Goal: Complete application form

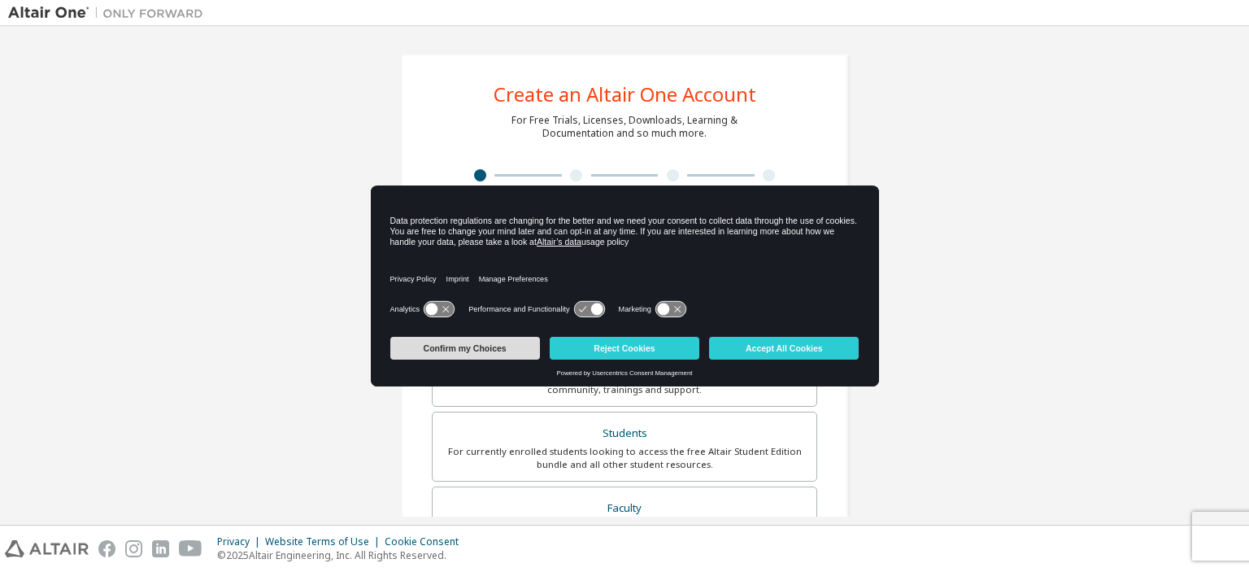
click at [516, 347] on button "Confirm my Choices" at bounding box center [465, 348] width 150 height 23
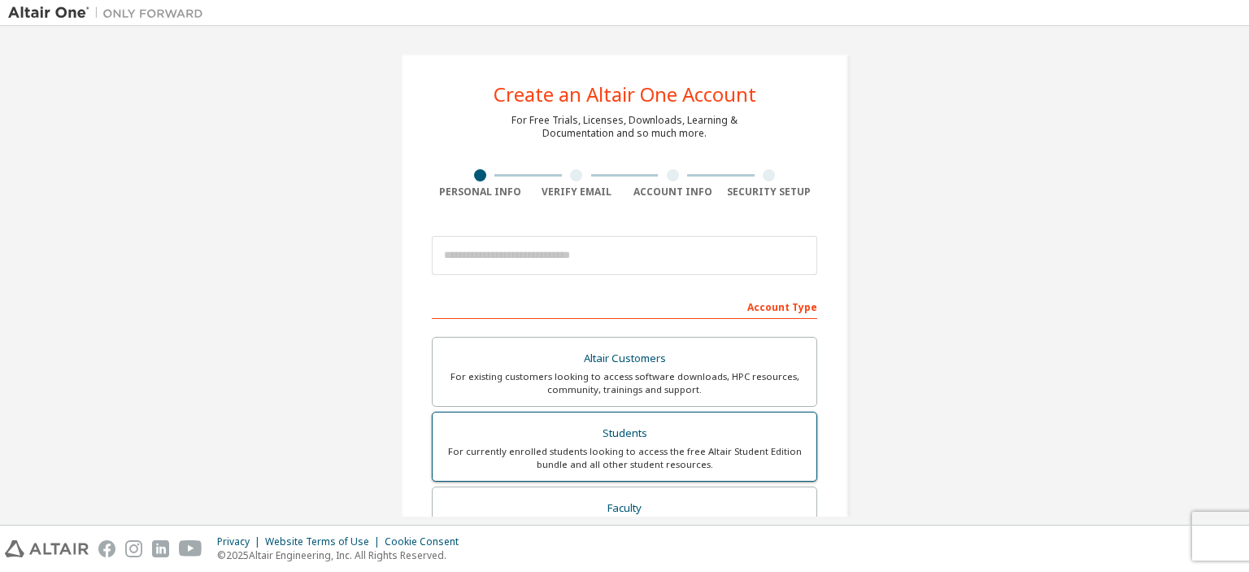
click at [597, 469] on label "Students For currently enrolled students looking to access the free Altair Stud…" at bounding box center [624, 446] width 385 height 70
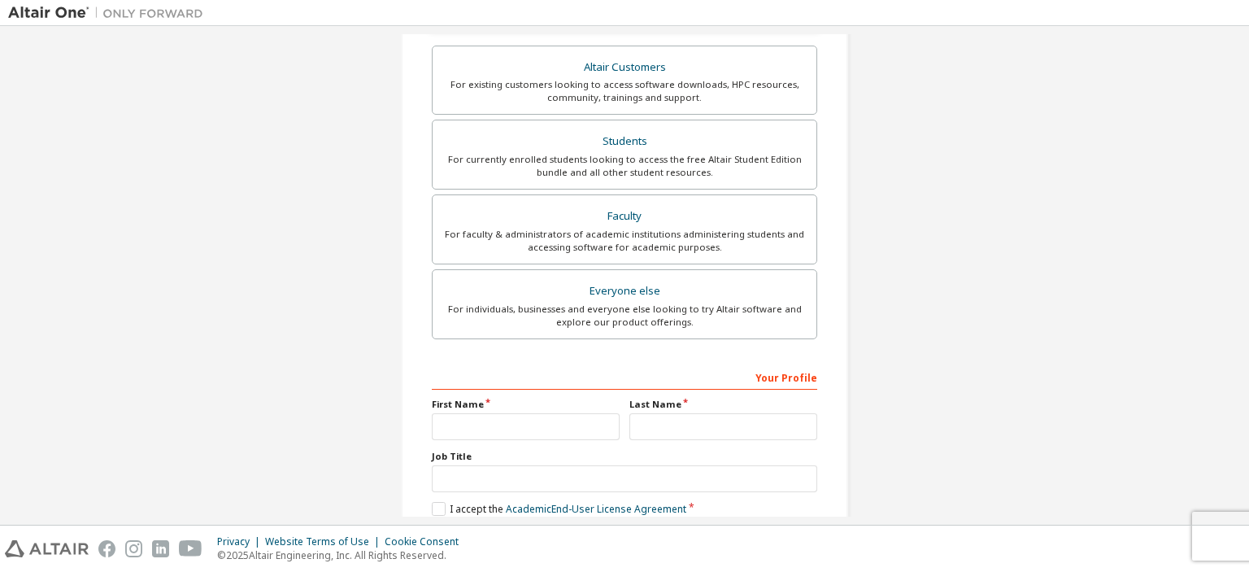
scroll to position [417, 0]
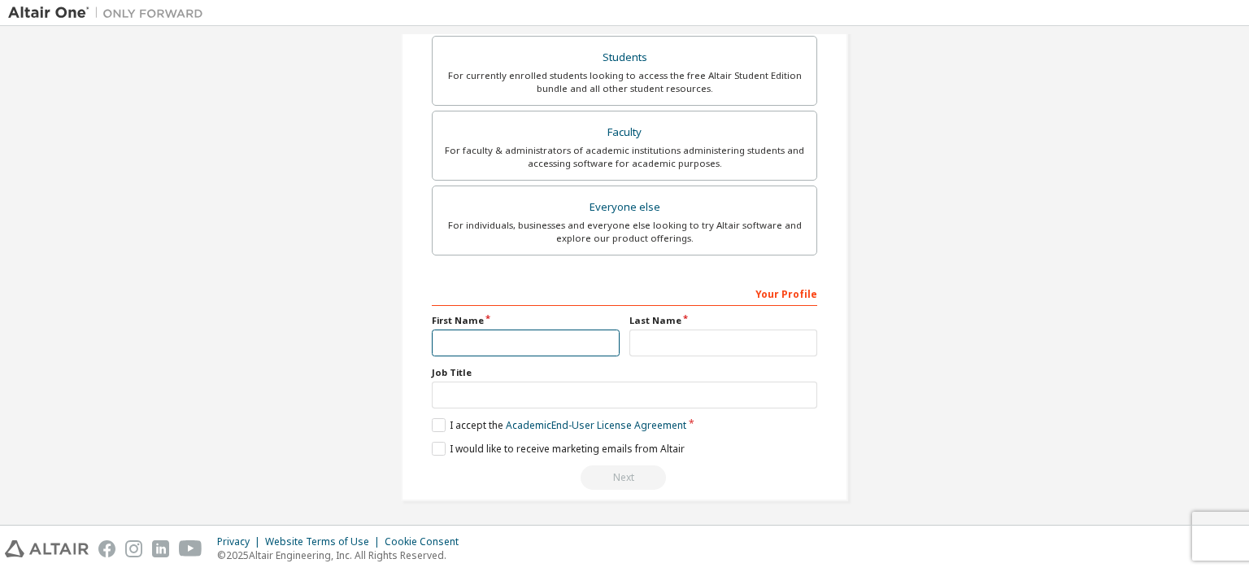
click at [569, 333] on input "text" at bounding box center [526, 342] width 188 height 27
type input "******"
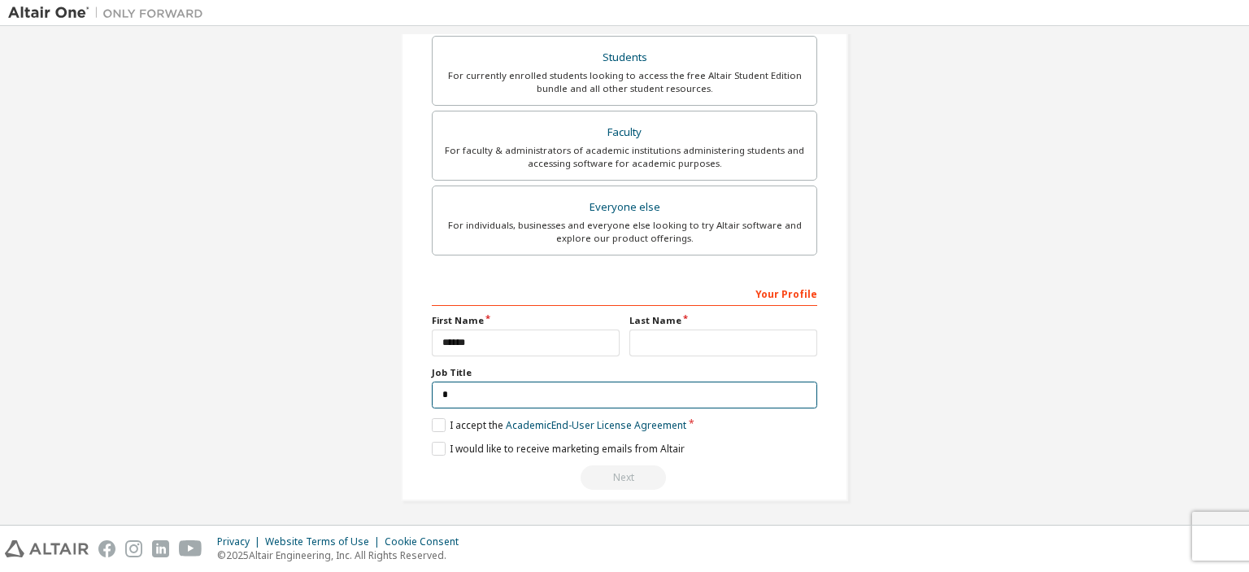
type input "*"
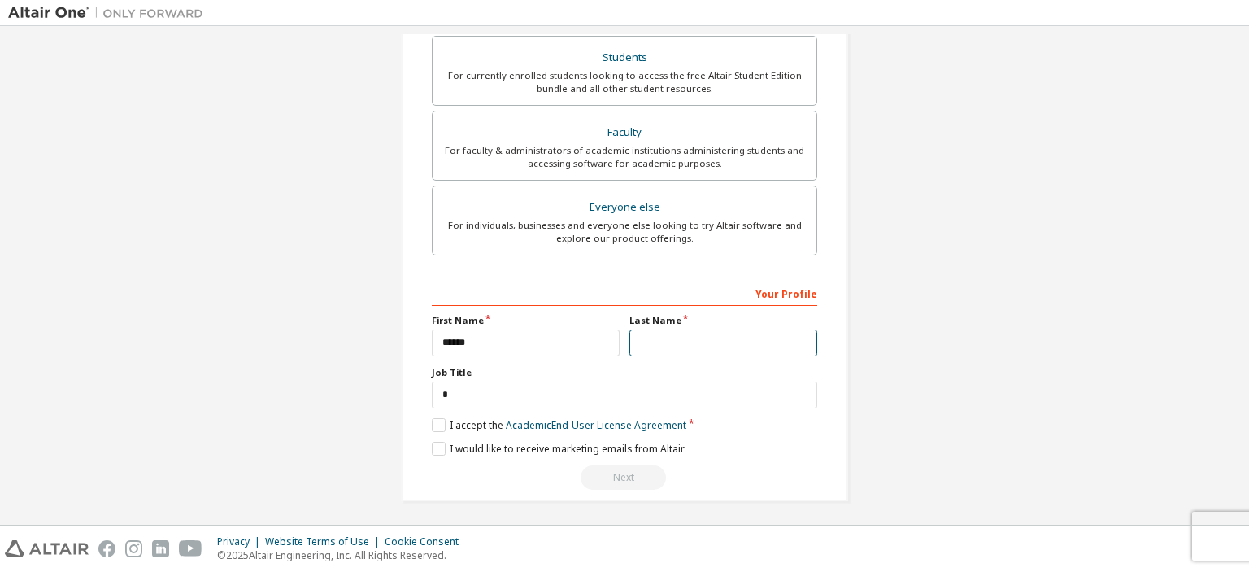
click at [664, 350] on input "text" at bounding box center [723, 342] width 188 height 27
type input "******"
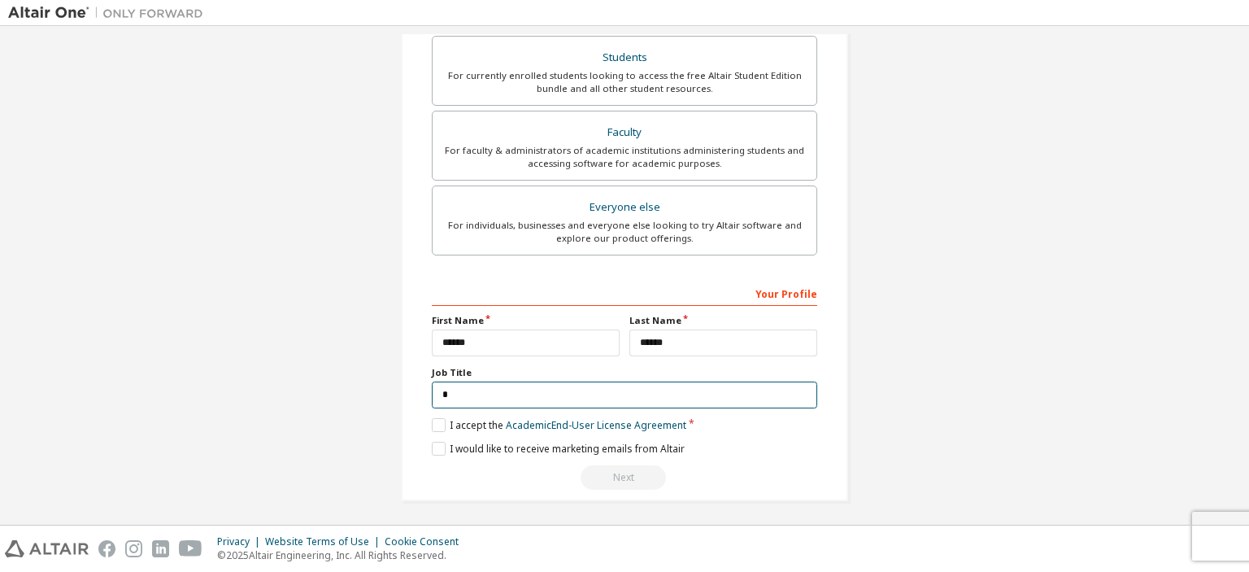
paste input "**********"
type input "**********"
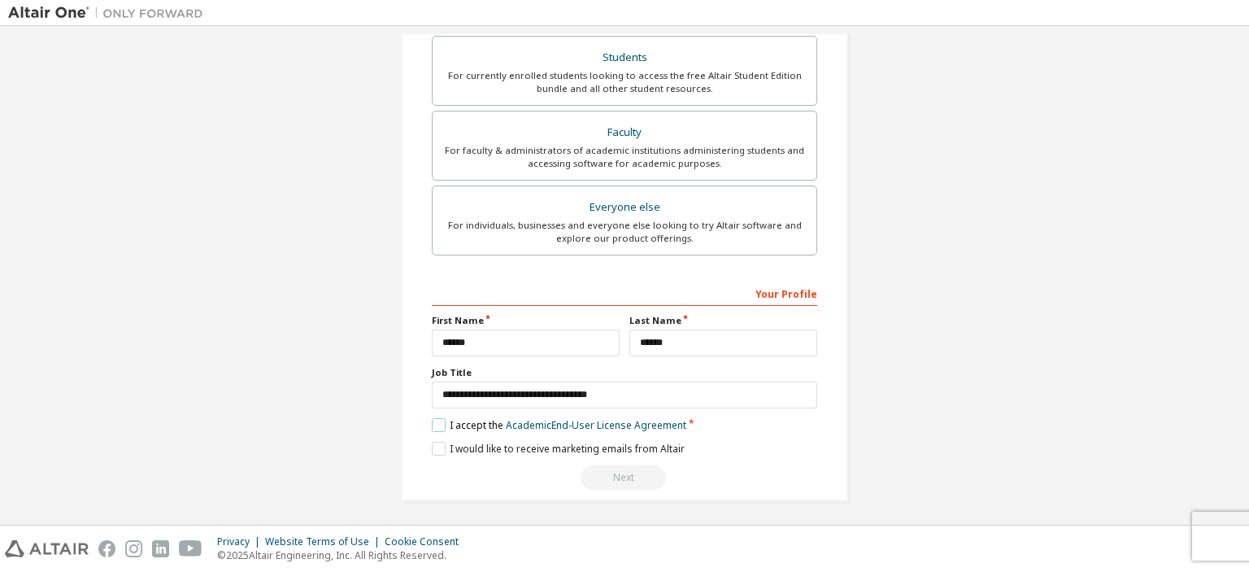
click at [434, 418] on label "I accept the Academic End-User License Agreement" at bounding box center [559, 425] width 255 height 14
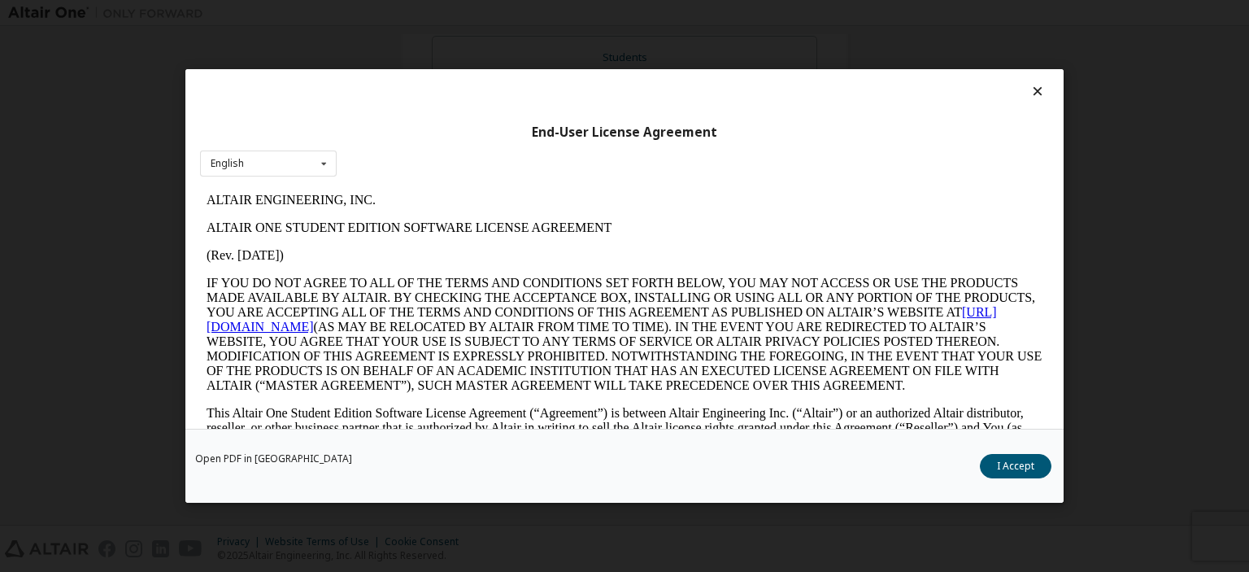
scroll to position [0, 0]
click at [331, 170] on icon at bounding box center [324, 162] width 20 height 25
drag, startPoint x: 309, startPoint y: 166, endPoint x: 133, endPoint y: 20, distance: 228.6
click at [309, 166] on div "English English" at bounding box center [268, 163] width 137 height 27
click at [1008, 457] on button "I Accept" at bounding box center [1016, 466] width 72 height 24
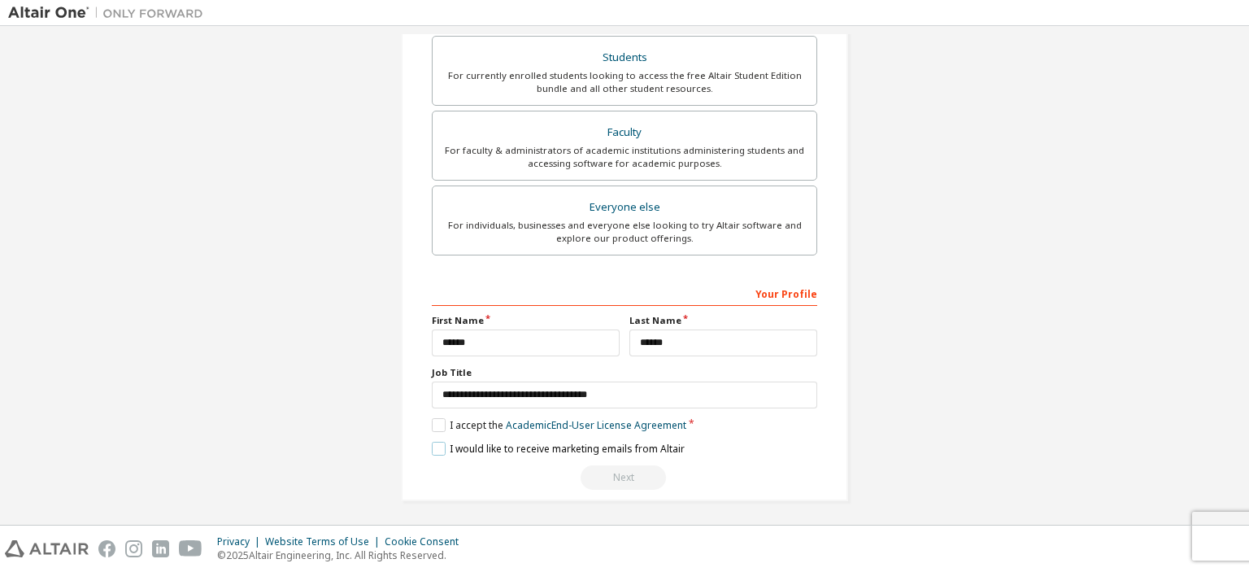
click at [603, 448] on label "I would like to receive marketing emails from Altair" at bounding box center [558, 449] width 253 height 14
click at [618, 473] on div "Next" at bounding box center [624, 477] width 385 height 24
click at [621, 478] on div "Next" at bounding box center [624, 477] width 385 height 24
click at [437, 442] on label "I would like to receive marketing emails from Altair" at bounding box center [558, 449] width 253 height 14
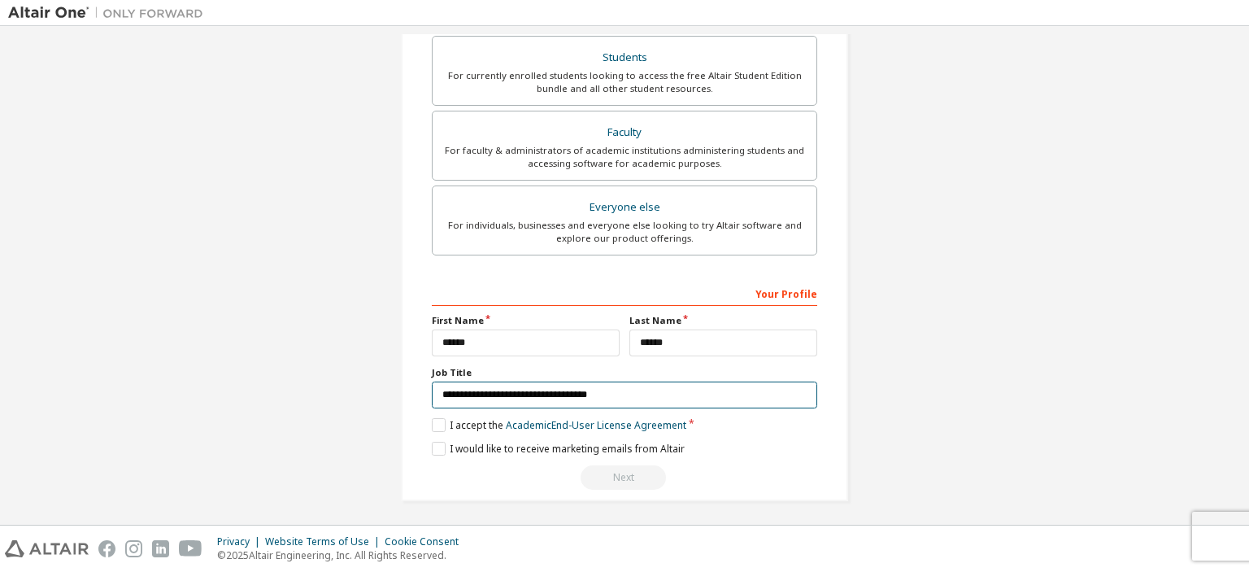
click at [545, 381] on input "**********" at bounding box center [624, 394] width 385 height 27
click at [636, 386] on input "**********" at bounding box center [624, 394] width 385 height 27
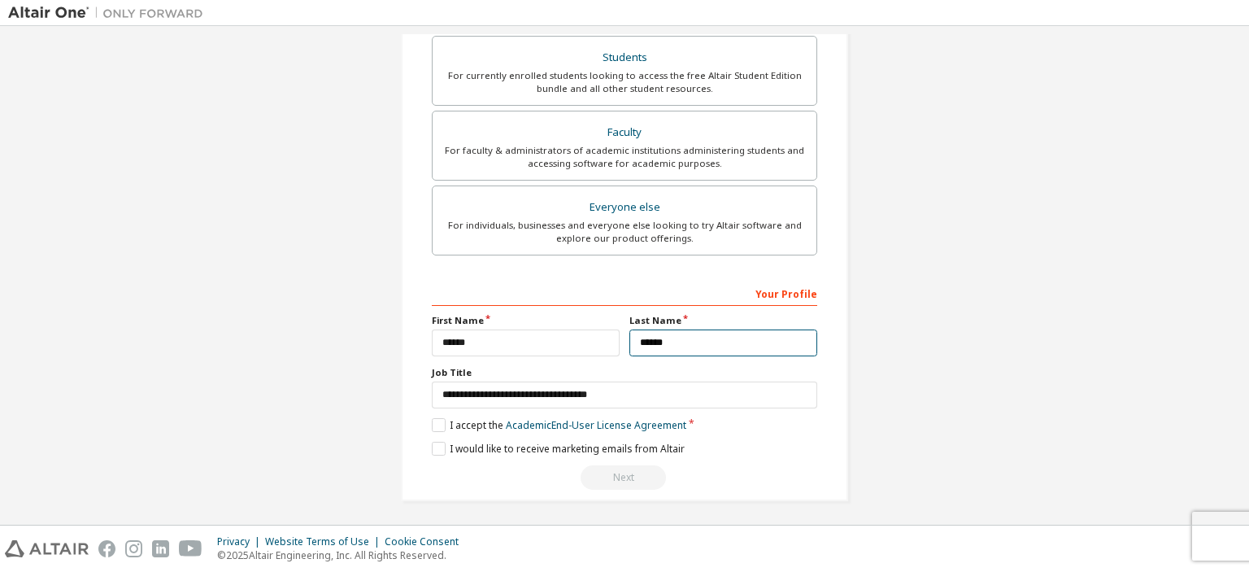
click at [693, 346] on input "******" at bounding box center [723, 342] width 188 height 27
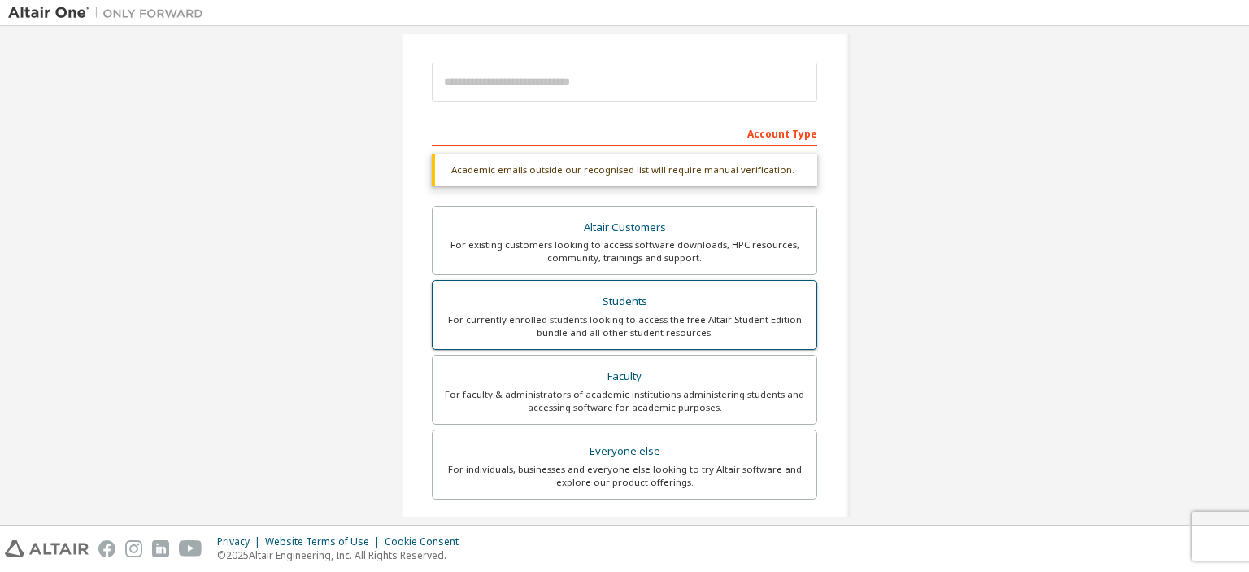
scroll to position [417, 0]
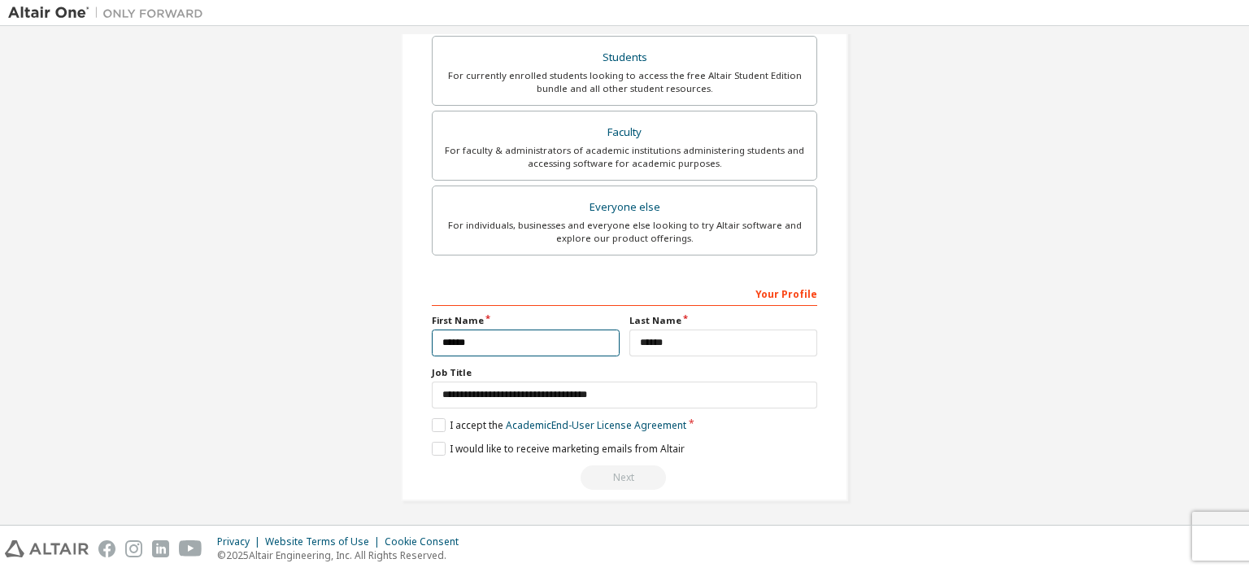
click at [528, 329] on input "******" at bounding box center [526, 342] width 188 height 27
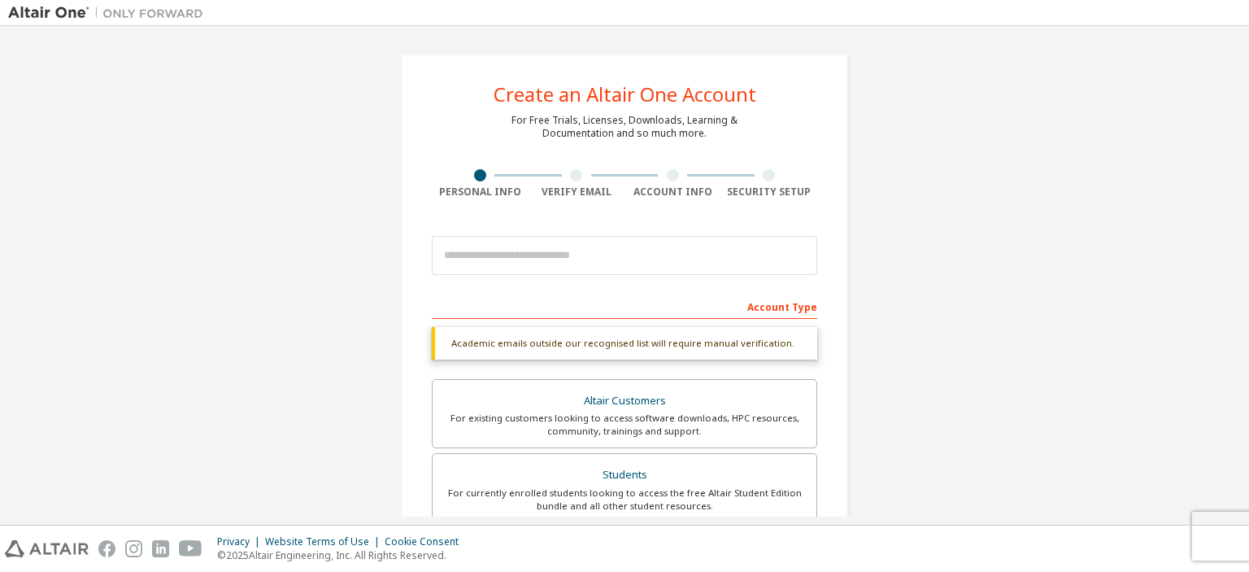
scroll to position [163, 0]
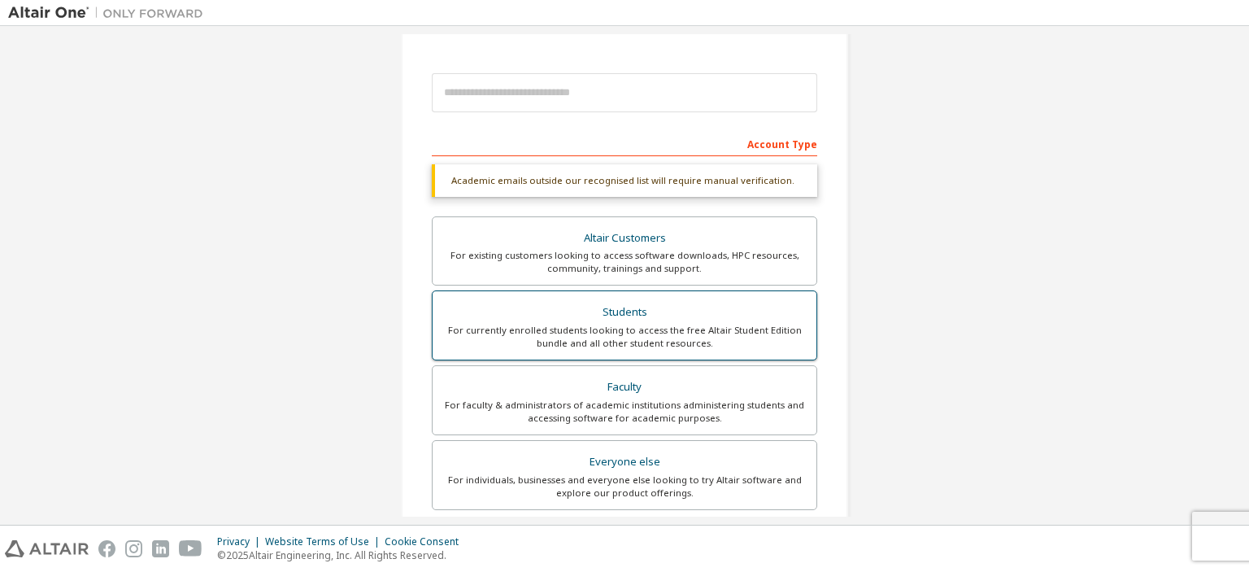
click at [603, 350] on label "Students For currently enrolled students looking to access the free Altair Stud…" at bounding box center [624, 325] width 385 height 70
click at [601, 337] on div "For currently enrolled students looking to access the free Altair Student Editi…" at bounding box center [624, 337] width 364 height 26
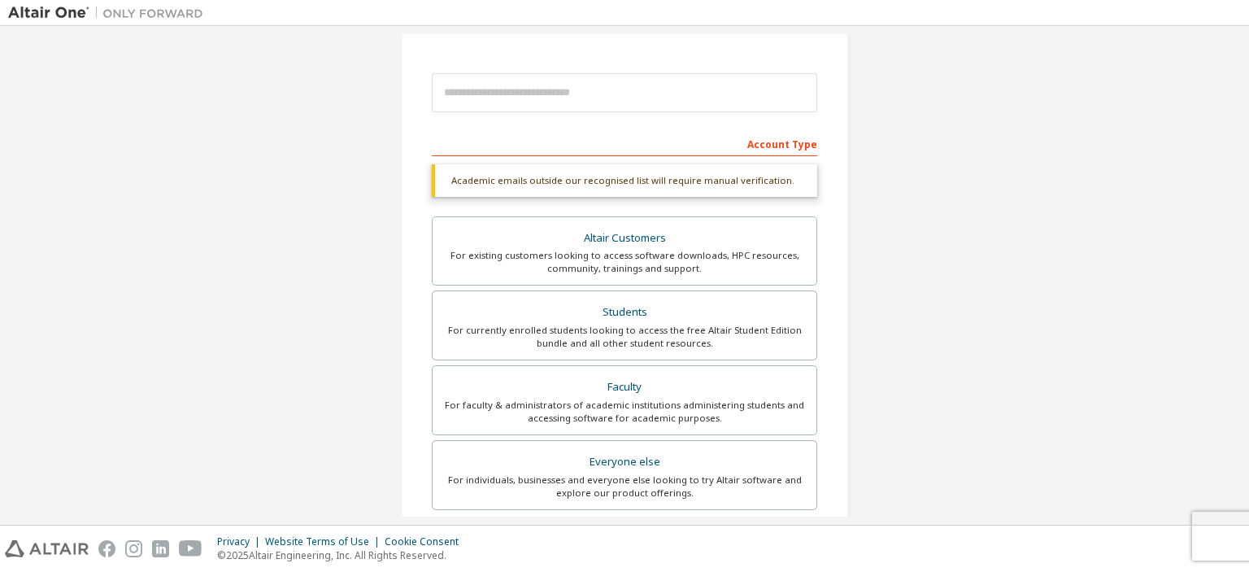
scroll to position [417, 0]
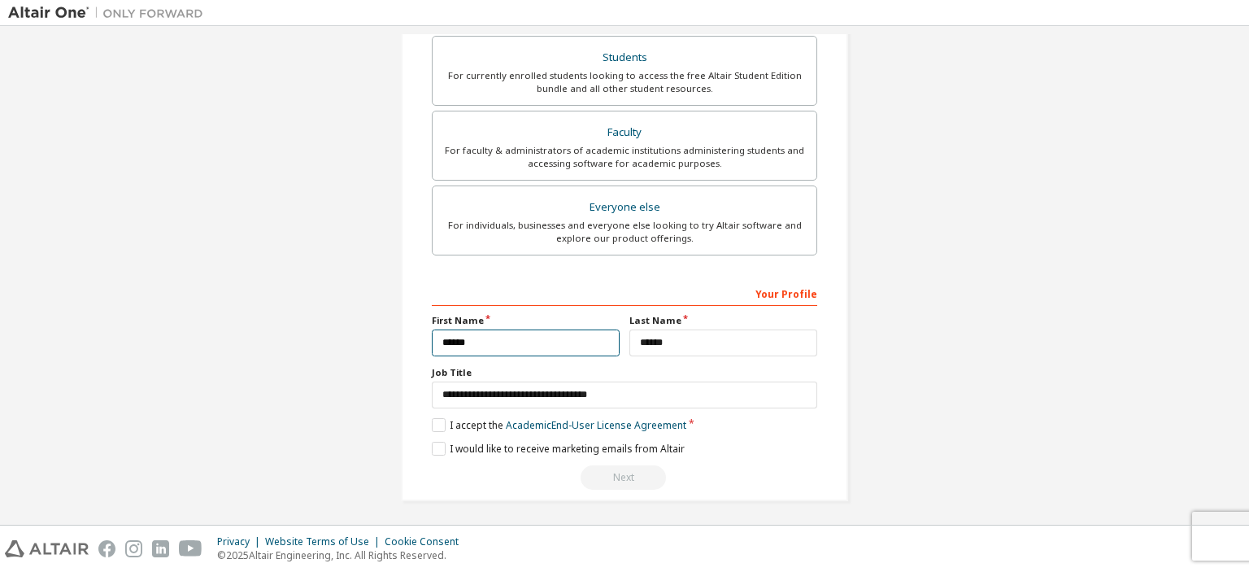
drag, startPoint x: 524, startPoint y: 342, endPoint x: 324, endPoint y: 338, distance: 199.3
click at [324, 338] on div "Create an Altair One Account For Free Trials, Licenses, Downloads, Learning & D…" at bounding box center [624, 68] width 1233 height 903
type input "******"
click at [382, 376] on div "Create an Altair One Account For Free Trials, Licenses, Downloads, Learning & D…" at bounding box center [624, 68] width 486 height 903
click at [672, 333] on input "******" at bounding box center [723, 342] width 188 height 27
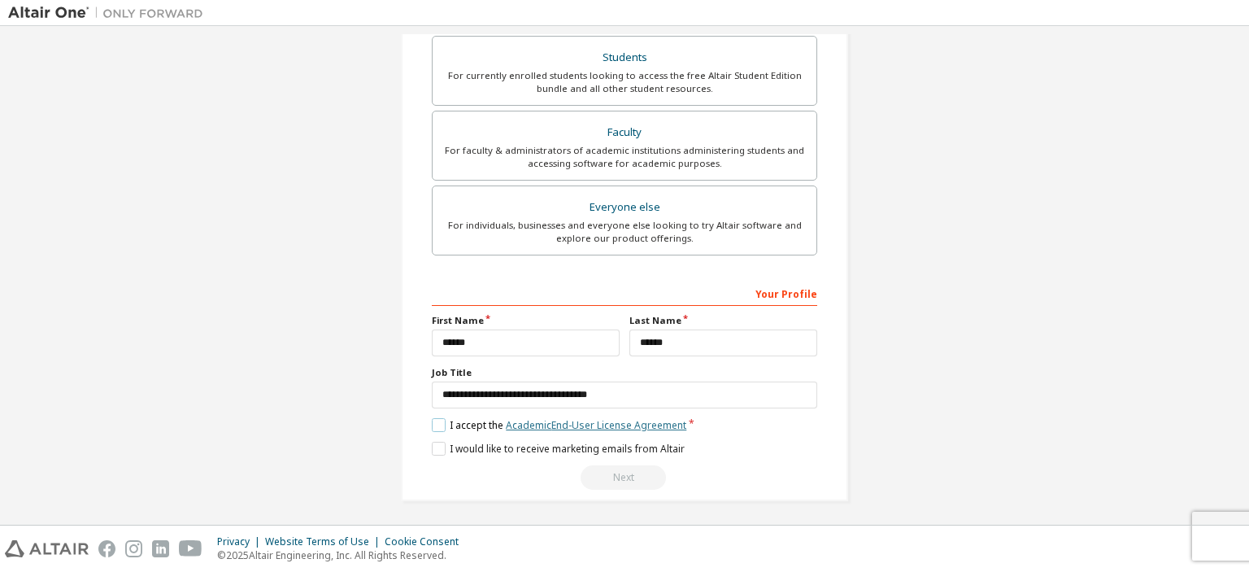
click at [552, 424] on link "Academic End-User License Agreement" at bounding box center [596, 425] width 181 height 14
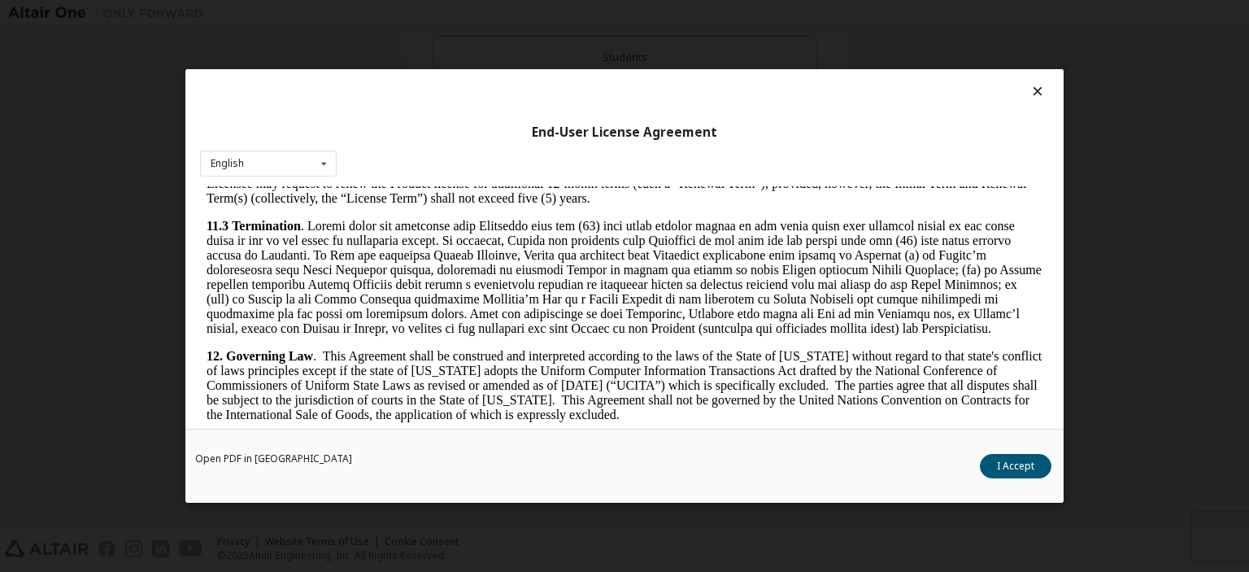
scroll to position [2726, 0]
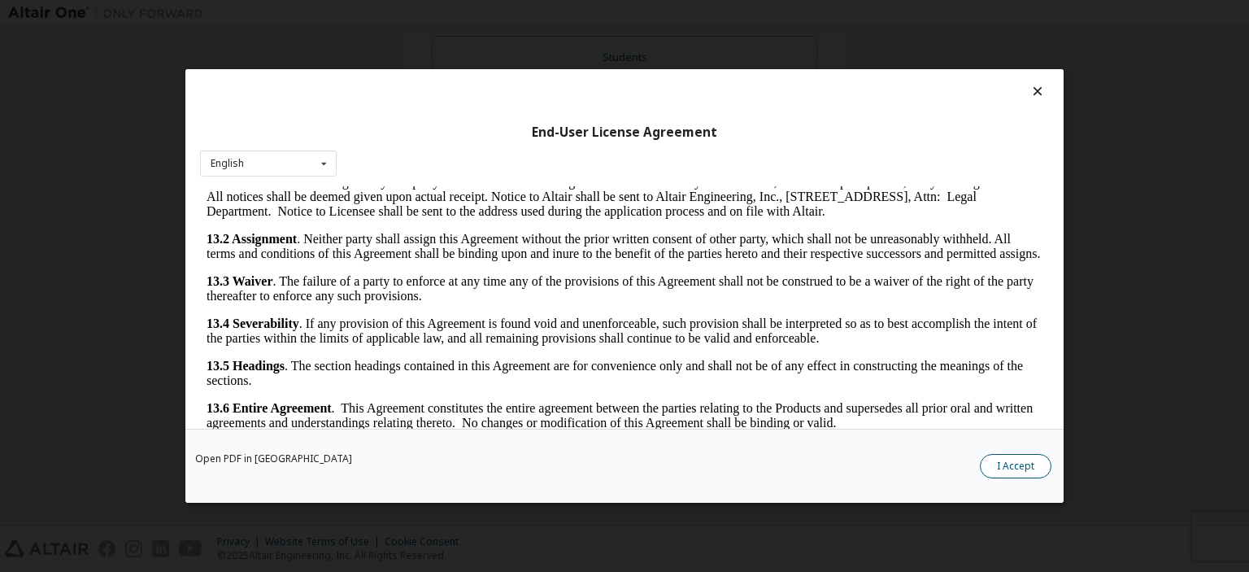
click at [1002, 471] on button "I Accept" at bounding box center [1016, 466] width 72 height 24
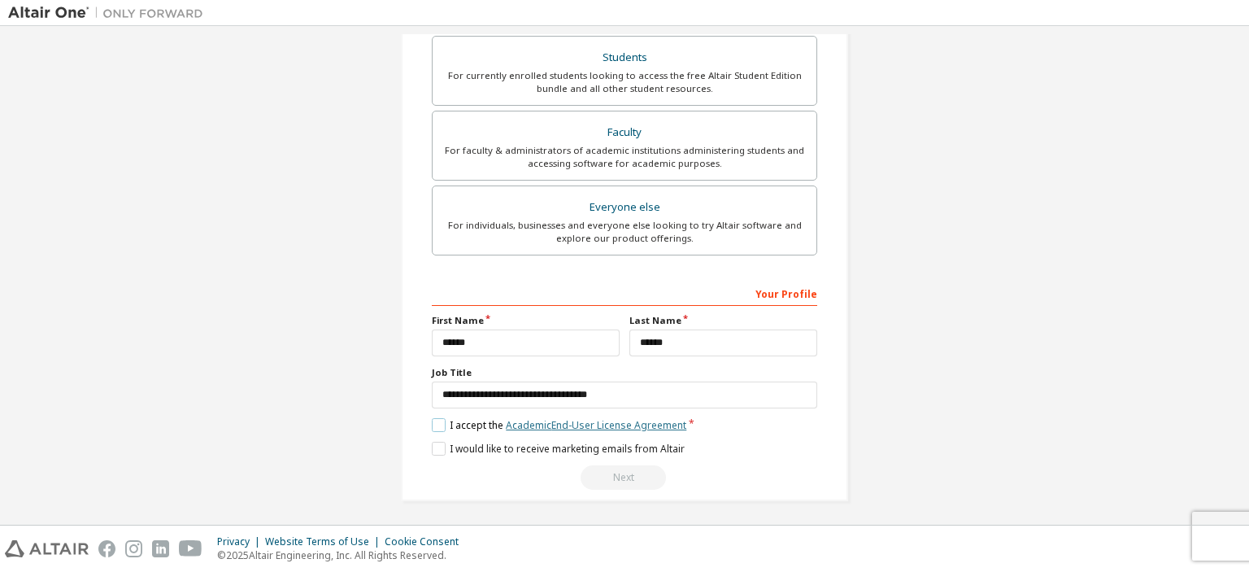
click at [582, 419] on link "Academic End-User License Agreement" at bounding box center [596, 425] width 181 height 14
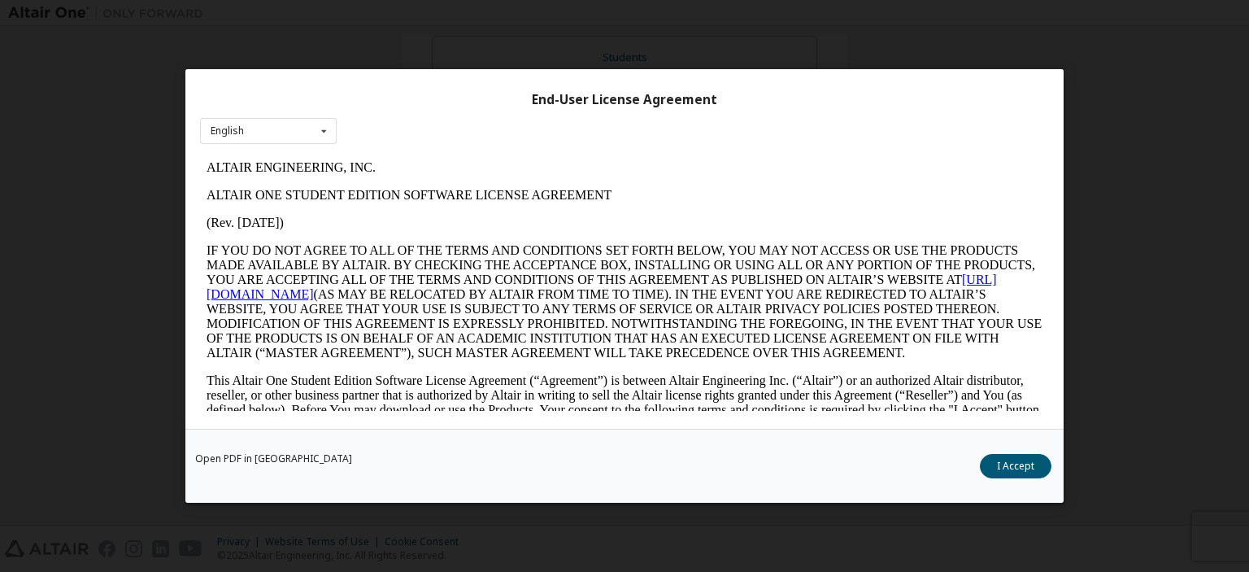
scroll to position [33, 0]
click at [283, 458] on link "Open PDF in [GEOGRAPHIC_DATA]" at bounding box center [273, 459] width 157 height 10
click at [308, 124] on div "English English" at bounding box center [268, 130] width 137 height 27
drag, startPoint x: 304, startPoint y: 156, endPoint x: 315, endPoint y: 188, distance: 33.4
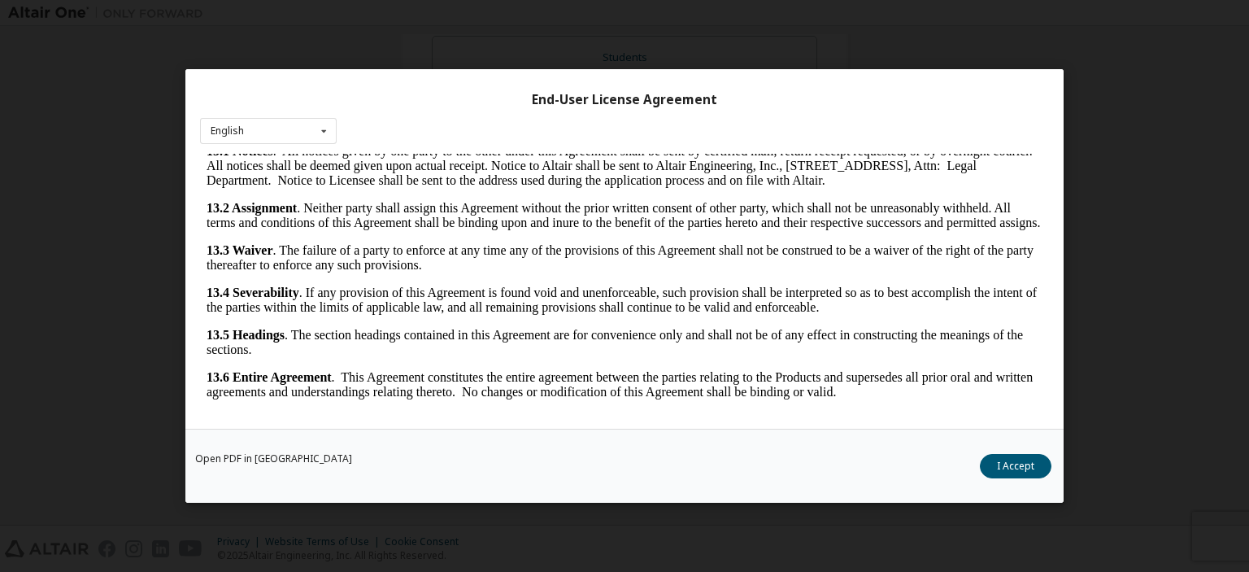
scroll to position [2726, 0]
click at [1022, 461] on button "I Accept" at bounding box center [1016, 466] width 72 height 24
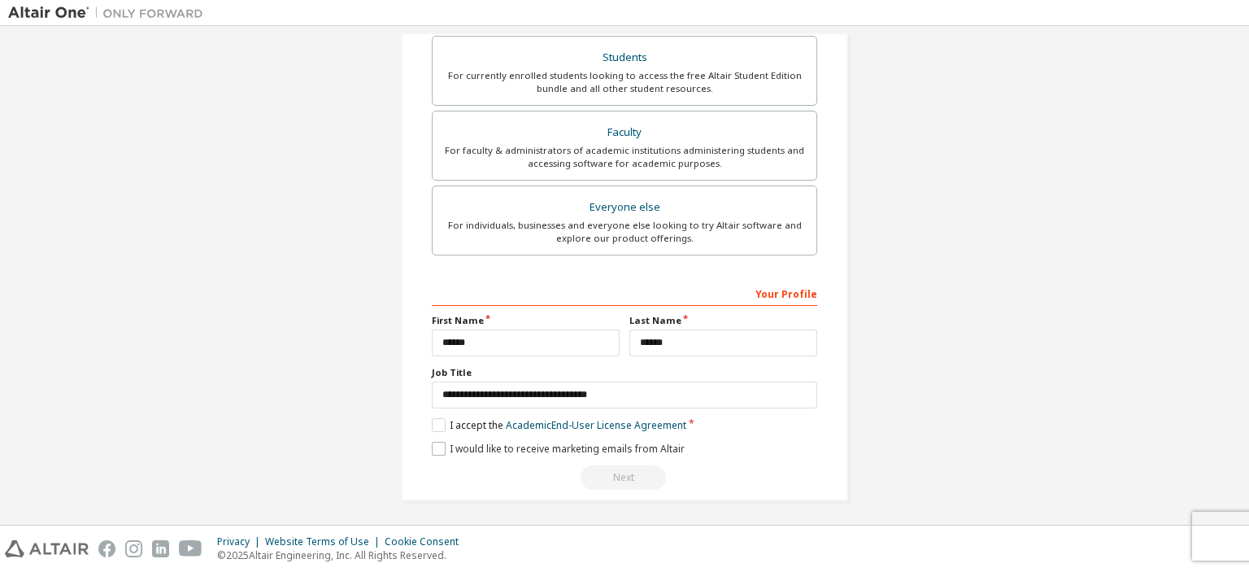
scroll to position [336, 0]
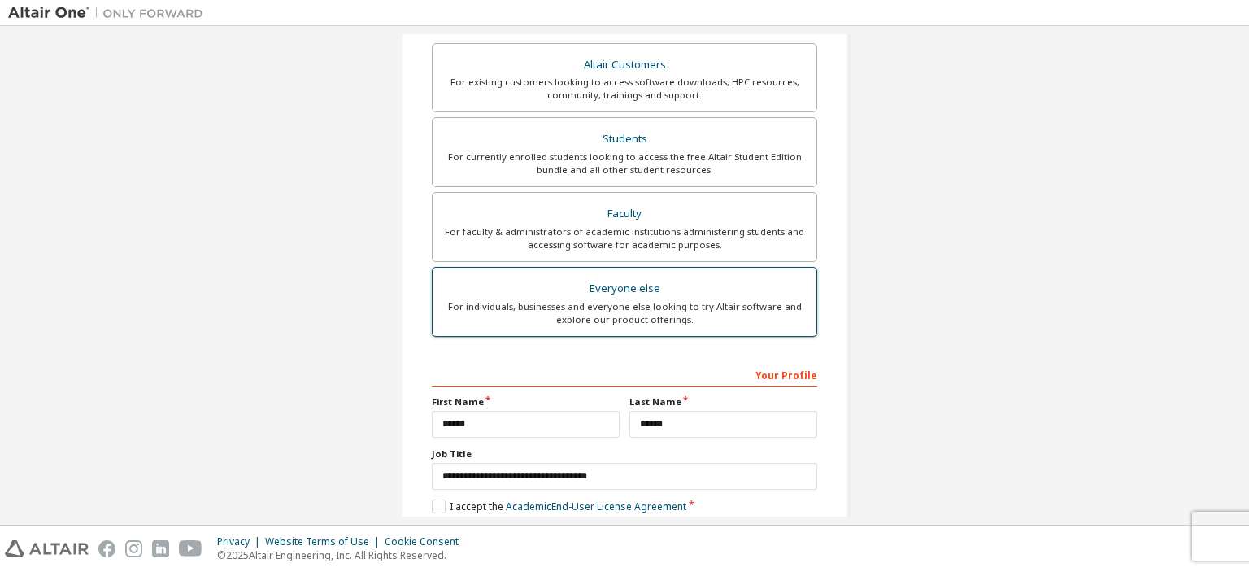
click at [651, 300] on div "For individuals, businesses and everyone else looking to try Altair software an…" at bounding box center [624, 313] width 364 height 26
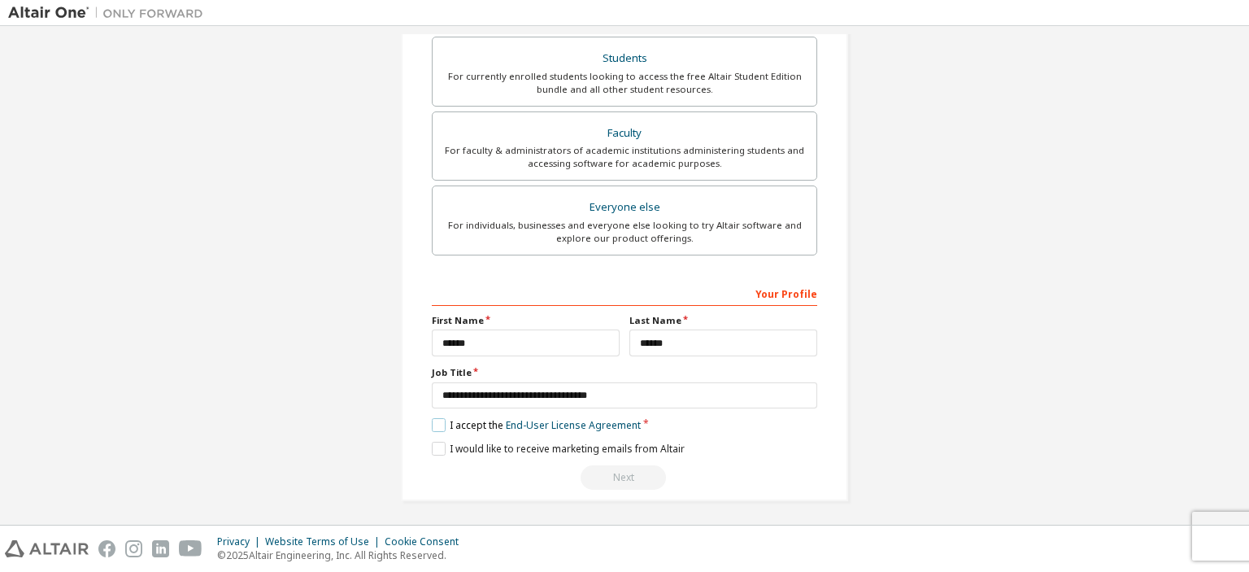
click at [452, 424] on label "I accept the End-User License Agreement" at bounding box center [536, 425] width 209 height 14
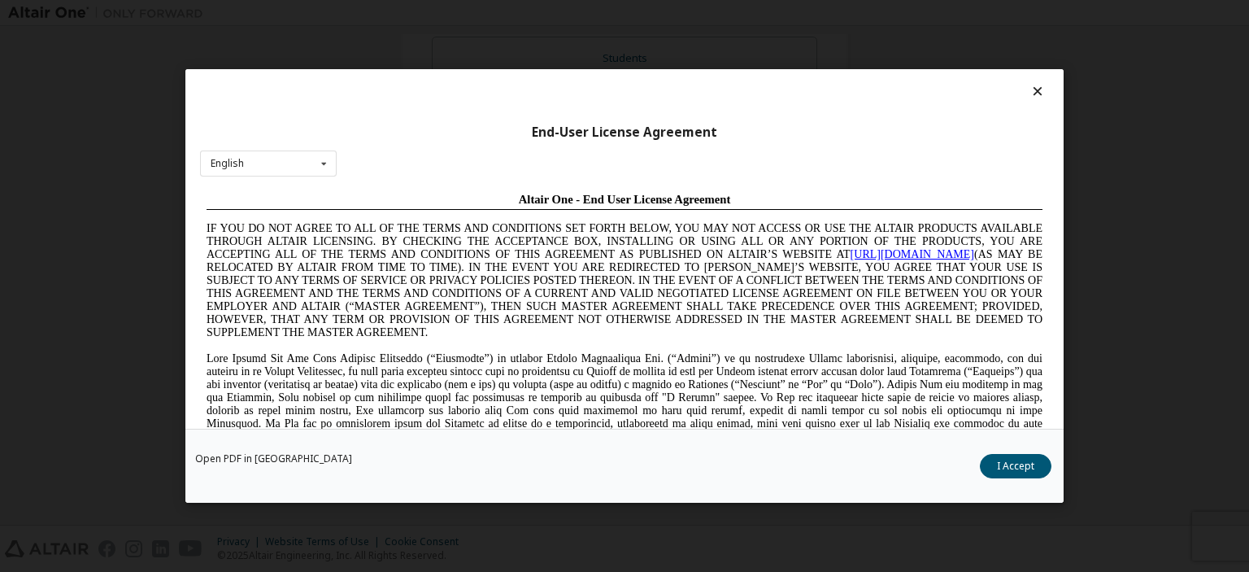
scroll to position [0, 0]
click at [999, 458] on button "I Accept" at bounding box center [1016, 466] width 72 height 24
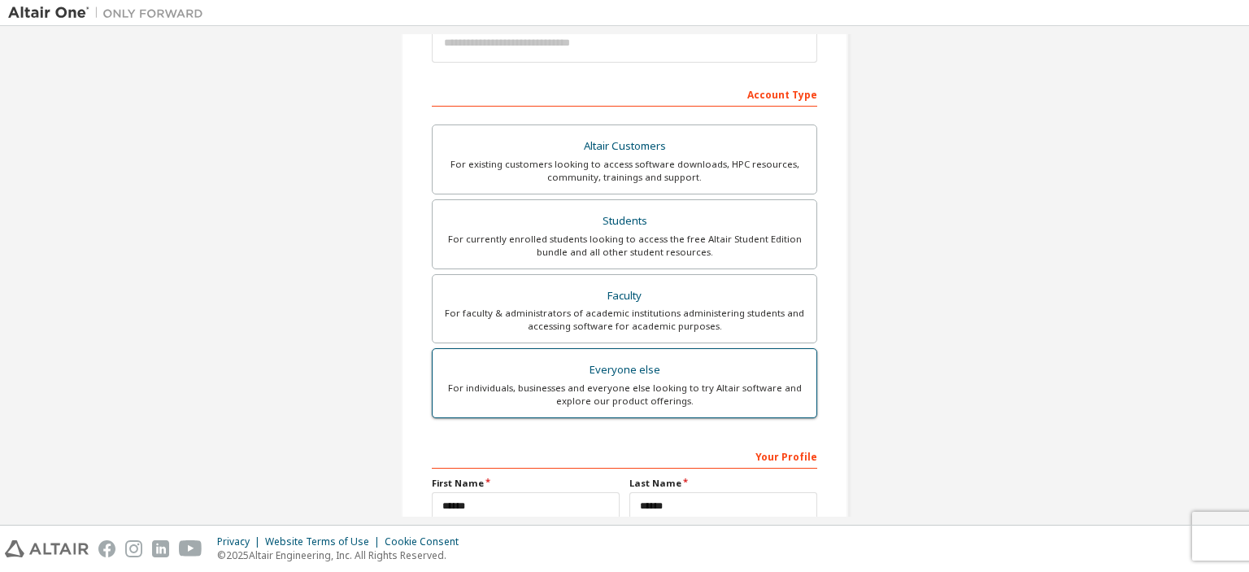
scroll to position [50, 0]
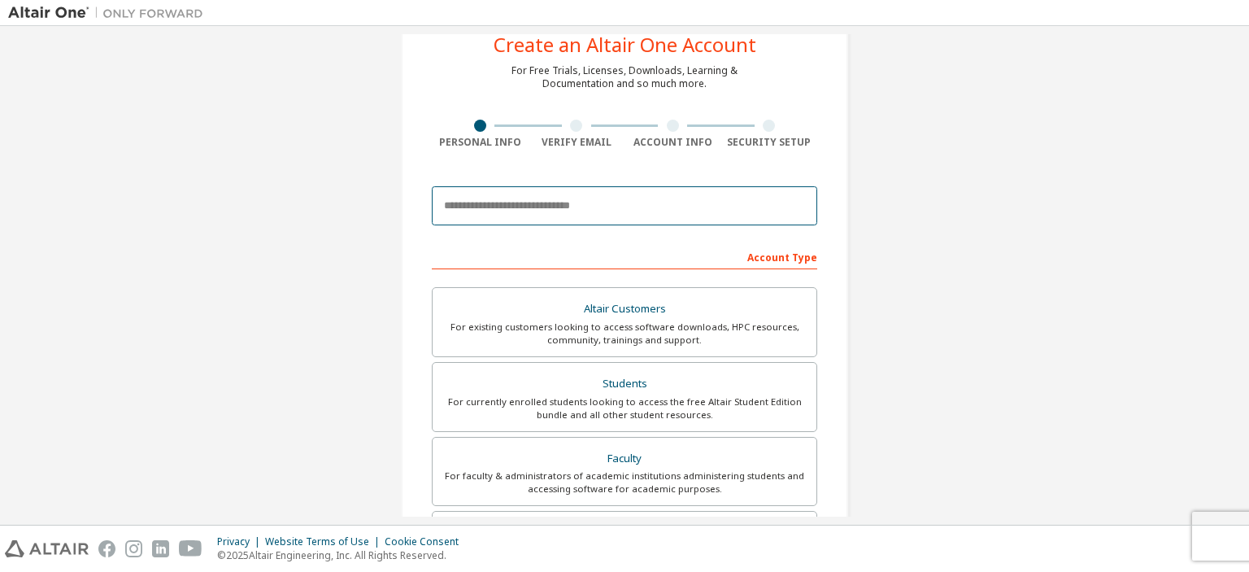
click at [560, 211] on input "email" at bounding box center [624, 205] width 385 height 39
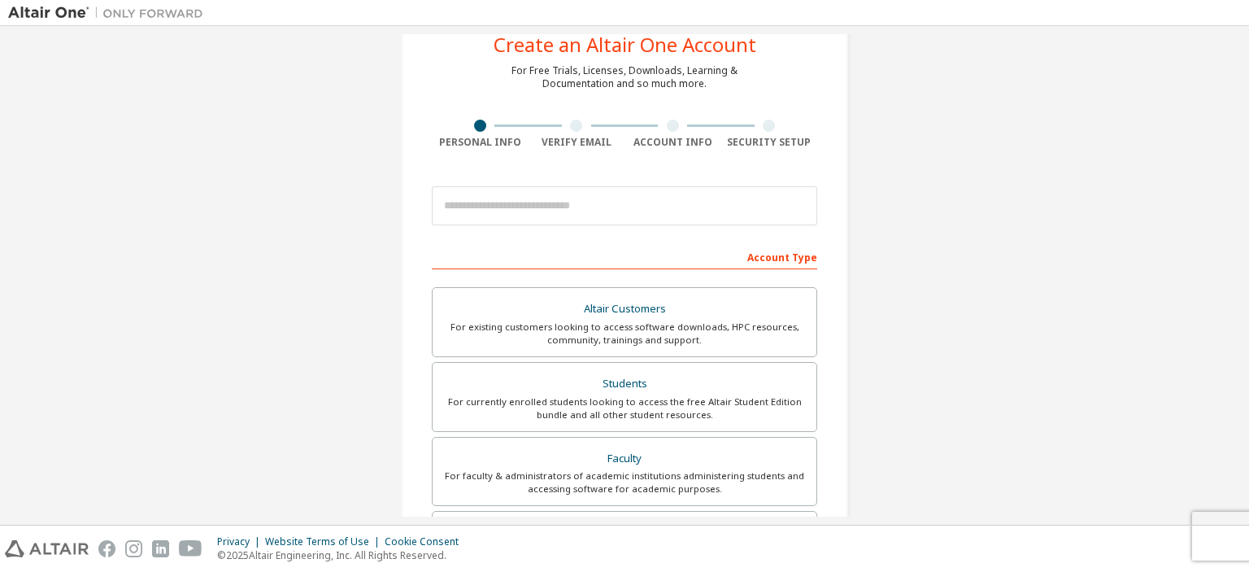
click at [407, 274] on div "**********" at bounding box center [624, 415] width 447 height 822
click at [542, 396] on div "For currently enrolled students looking to access the free Altair Student Editi…" at bounding box center [624, 408] width 364 height 26
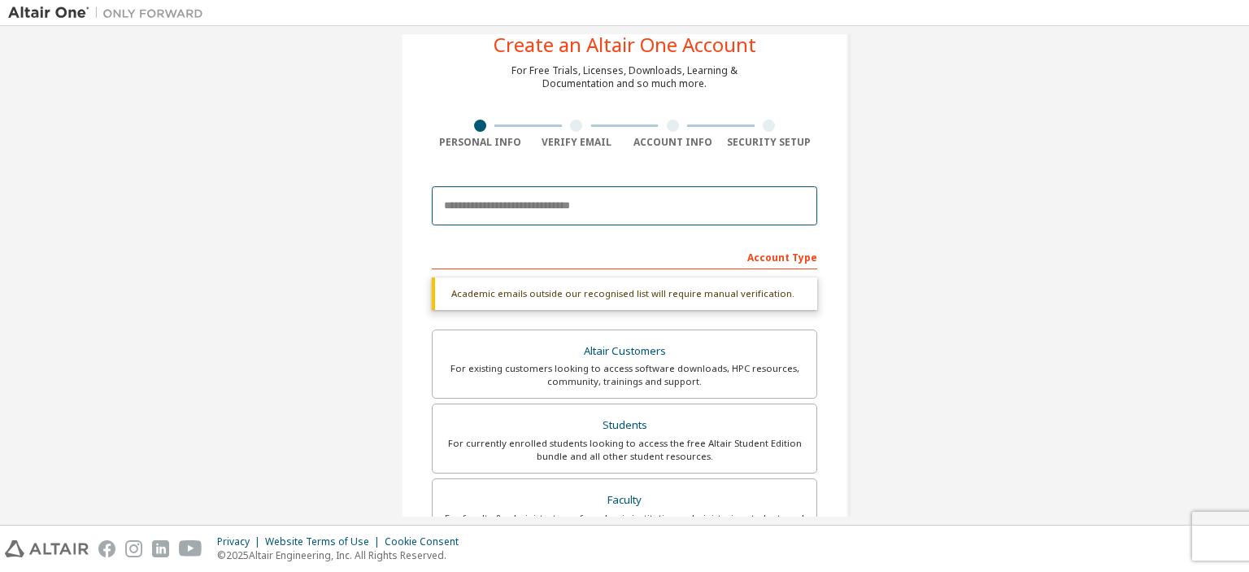
click at [515, 207] on input "email" at bounding box center [624, 205] width 385 height 39
click at [502, 207] on input "email" at bounding box center [624, 205] width 385 height 39
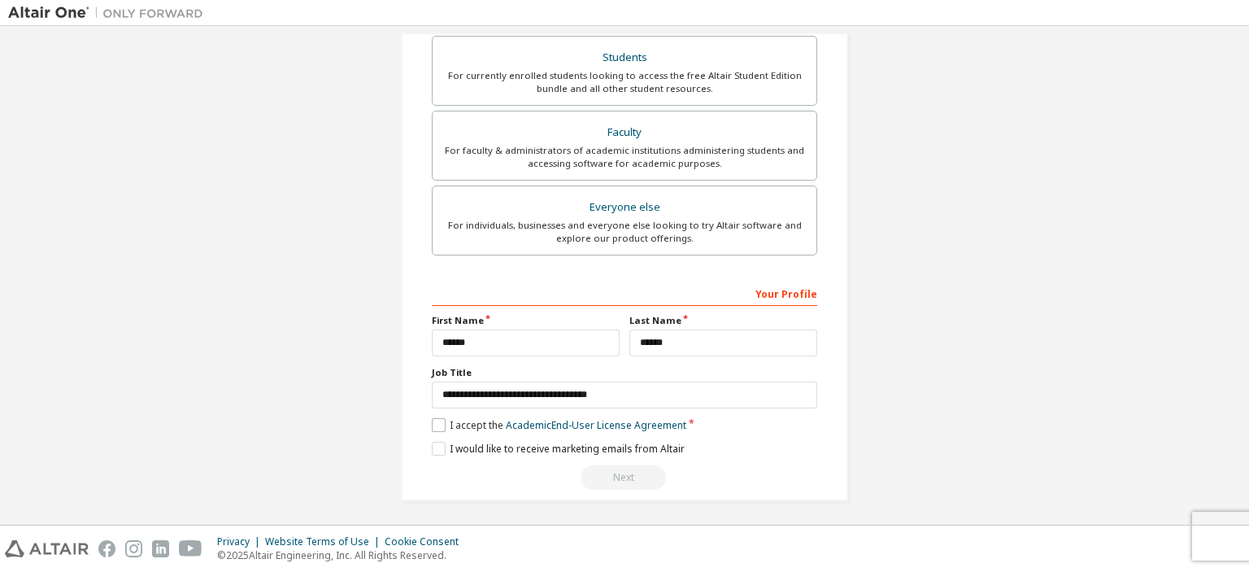
type input "**********"
click at [435, 418] on label "I accept the Academic End-User License Agreement" at bounding box center [559, 425] width 255 height 14
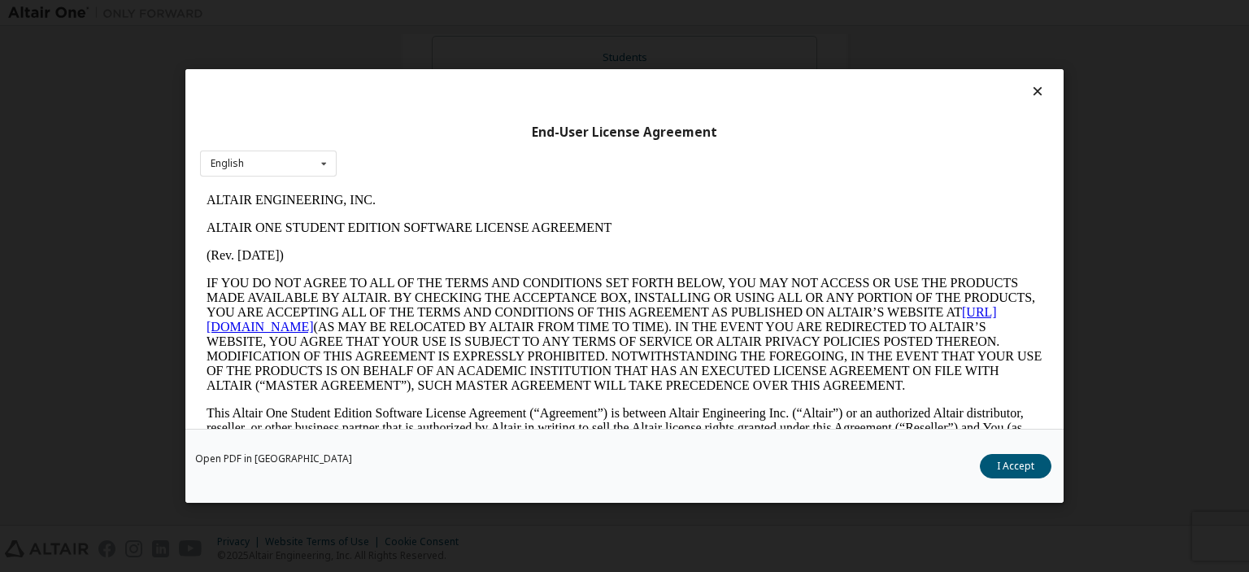
scroll to position [375, 0]
click at [988, 461] on button "I Accept" at bounding box center [1016, 466] width 72 height 24
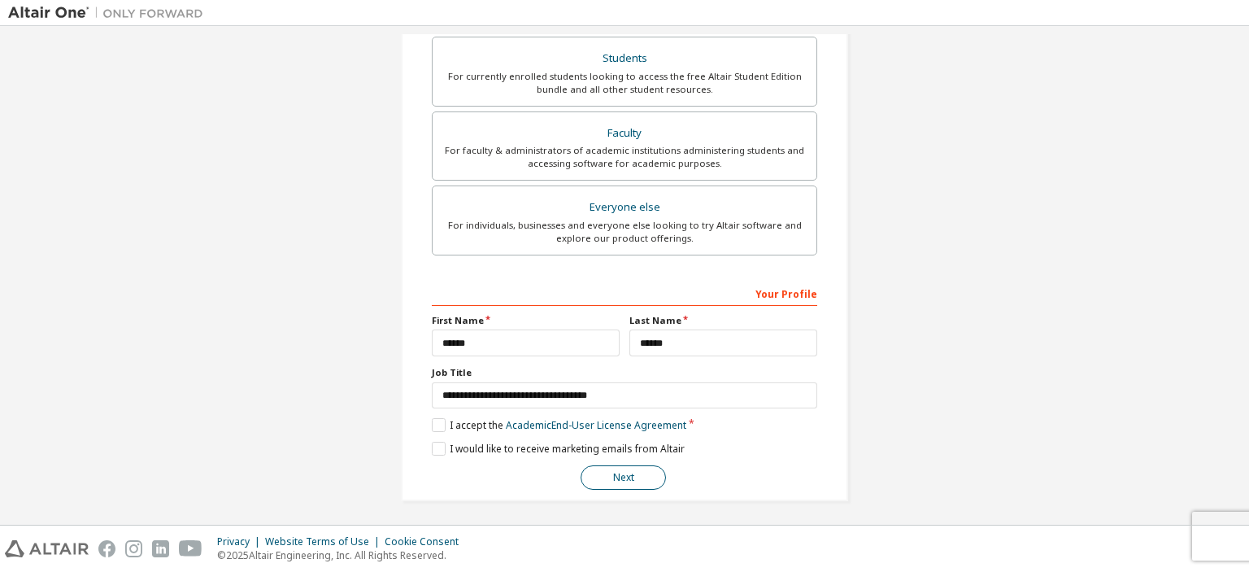
click at [633, 465] on button "Next" at bounding box center [623, 477] width 85 height 24
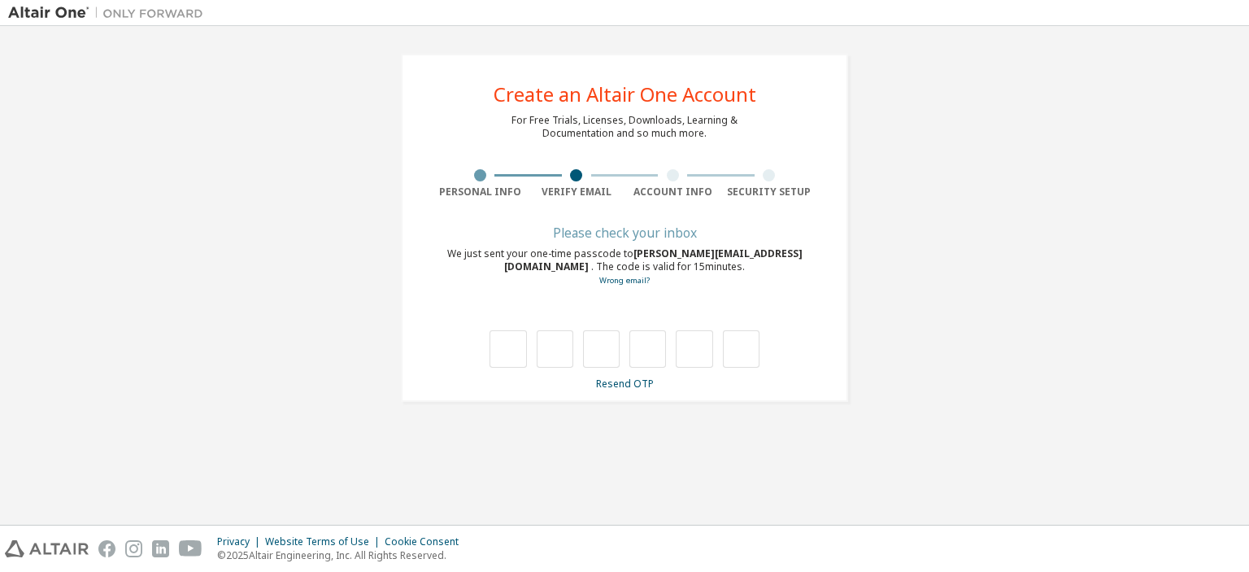
scroll to position [0, 0]
click at [514, 302] on div at bounding box center [624, 332] width 385 height 71
click at [499, 342] on input "text" at bounding box center [508, 348] width 37 height 37
type input "*"
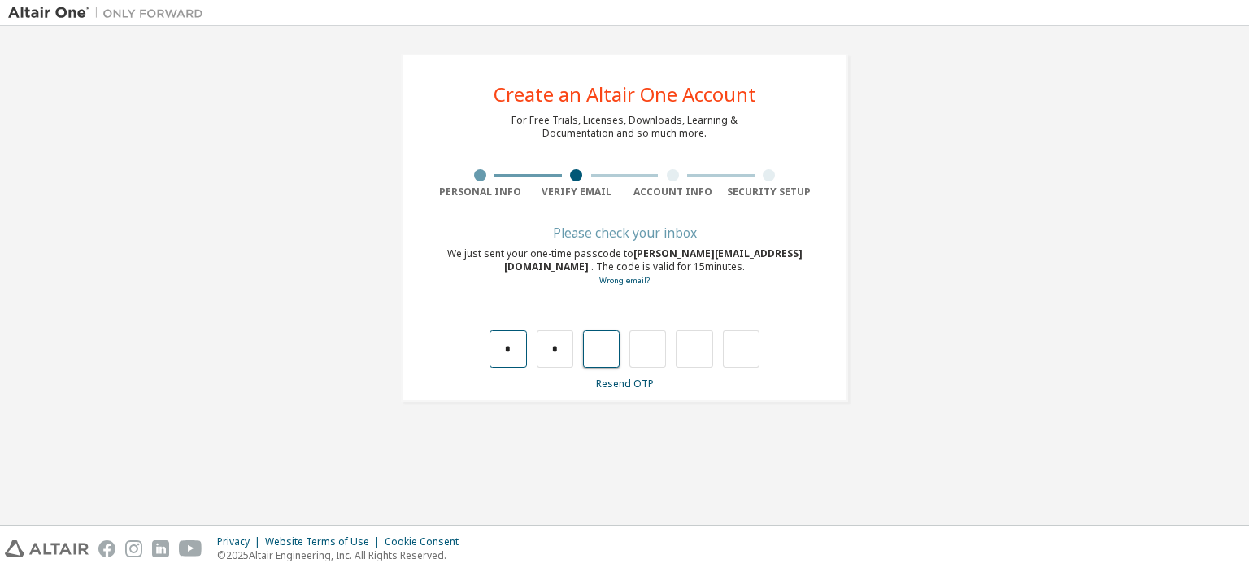
type input "*"
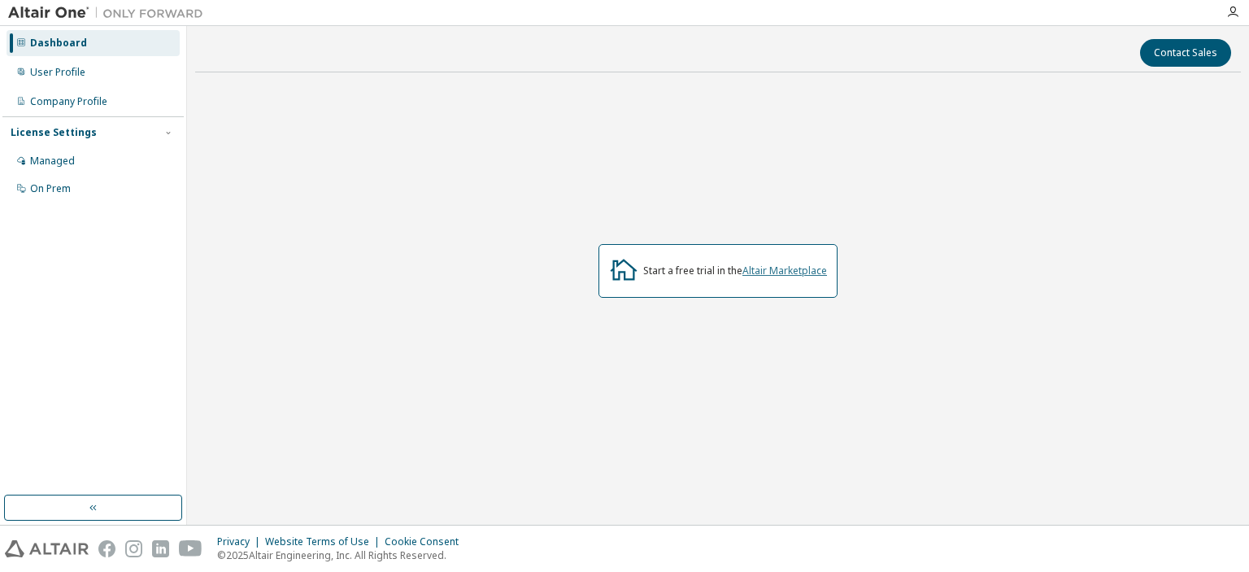
click at [766, 272] on link "Altair Marketplace" at bounding box center [784, 270] width 85 height 14
